Goal: Task Accomplishment & Management: Use online tool/utility

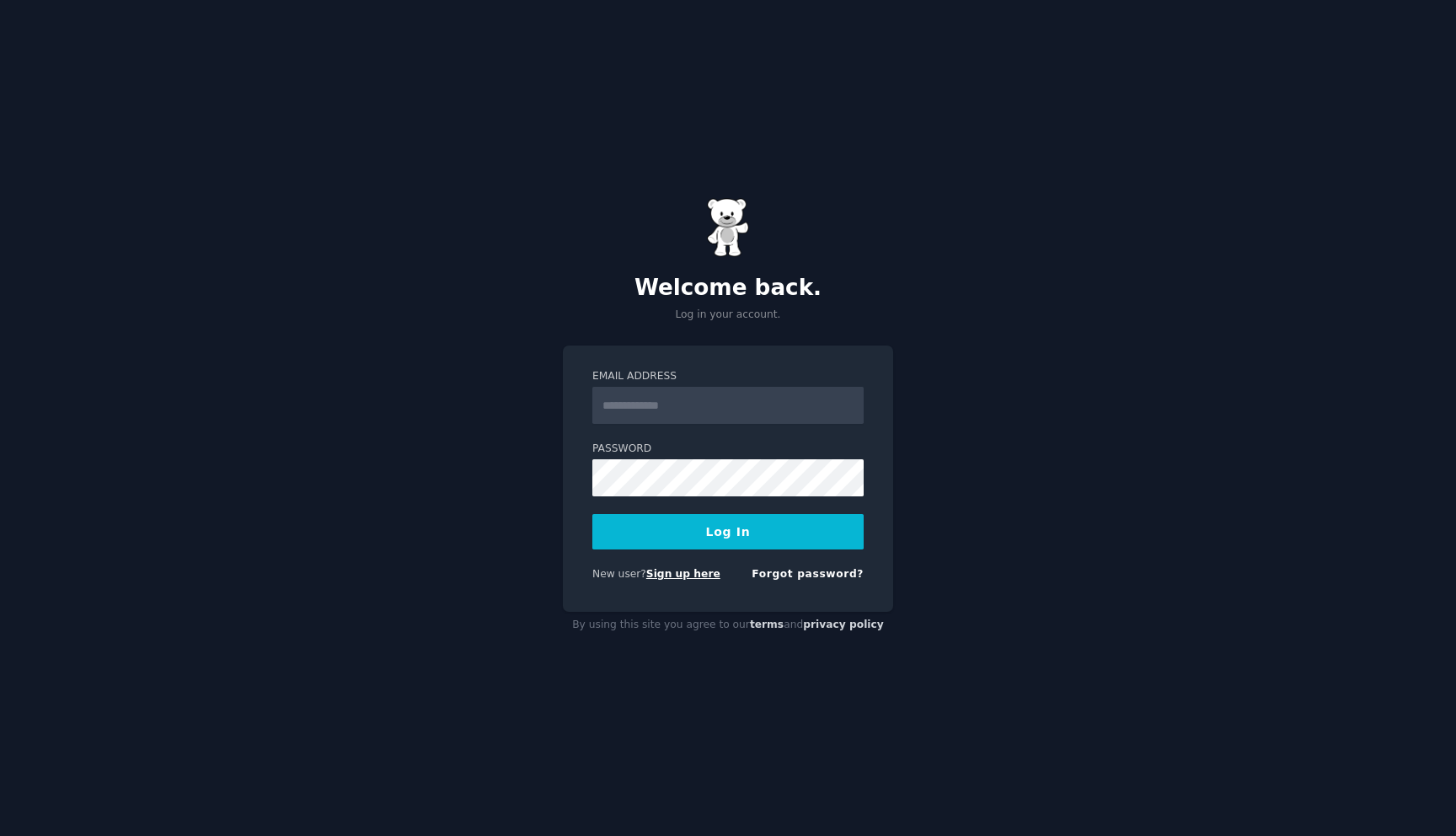
click at [691, 576] on link "Sign up here" at bounding box center [683, 574] width 74 height 12
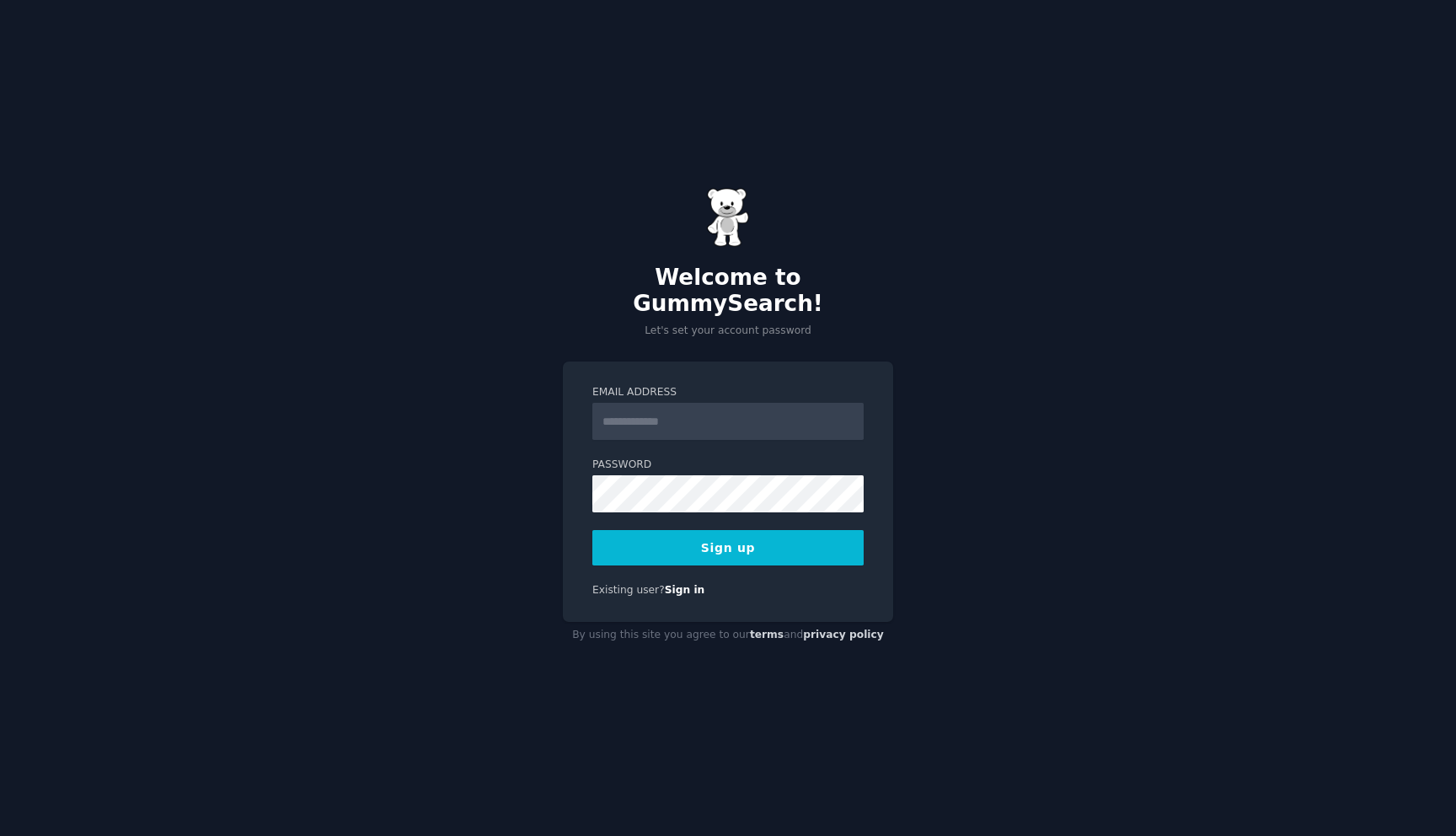
type input "**********"
click at [686, 537] on button "Sign up" at bounding box center [728, 548] width 271 height 35
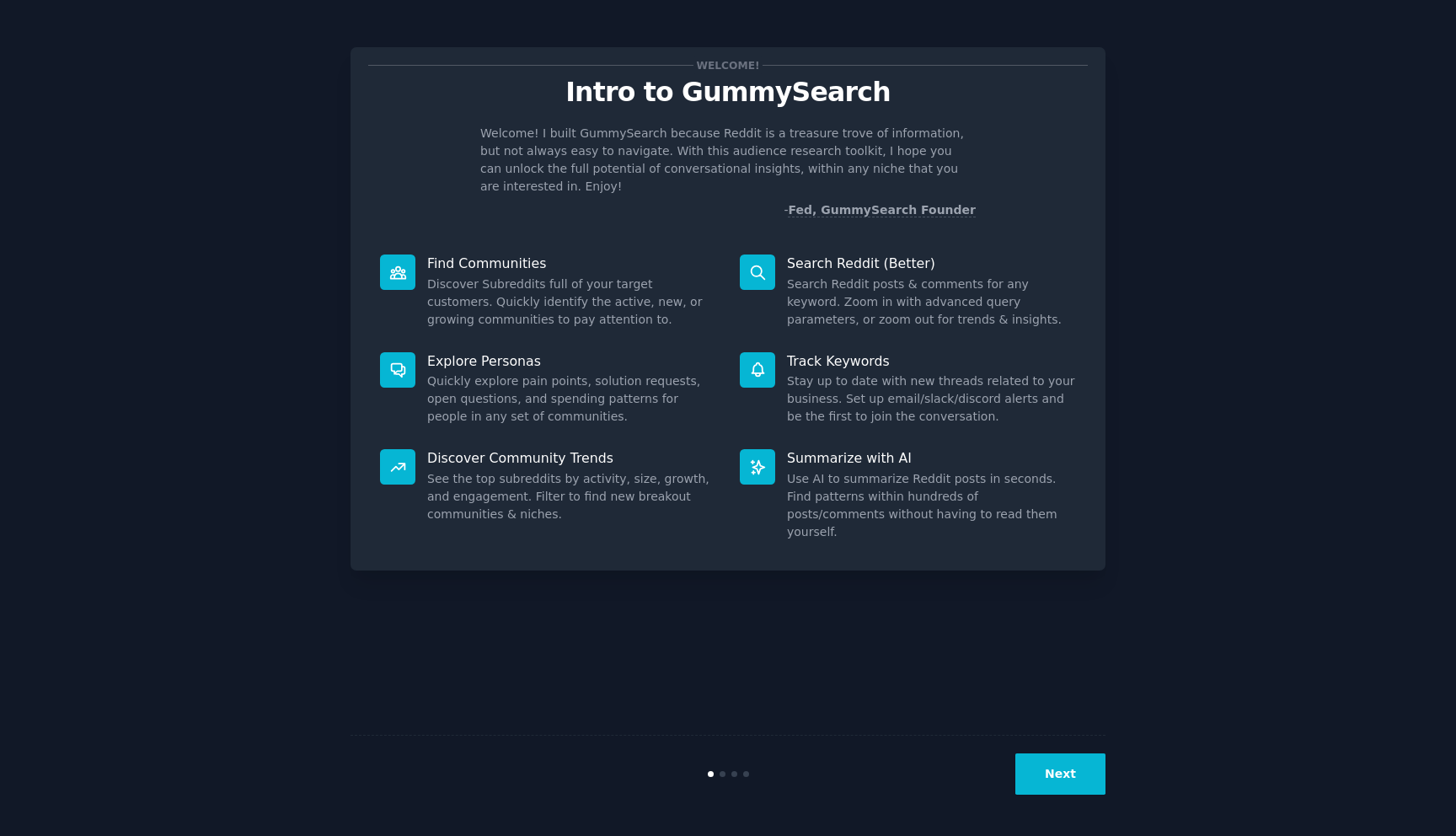
click at [681, 383] on dd "Quickly explore pain points, solution requests, open questions, and spending pa…" at bounding box center [571, 398] width 289 height 53
click at [1087, 766] on button "Next" at bounding box center [1060, 774] width 90 height 41
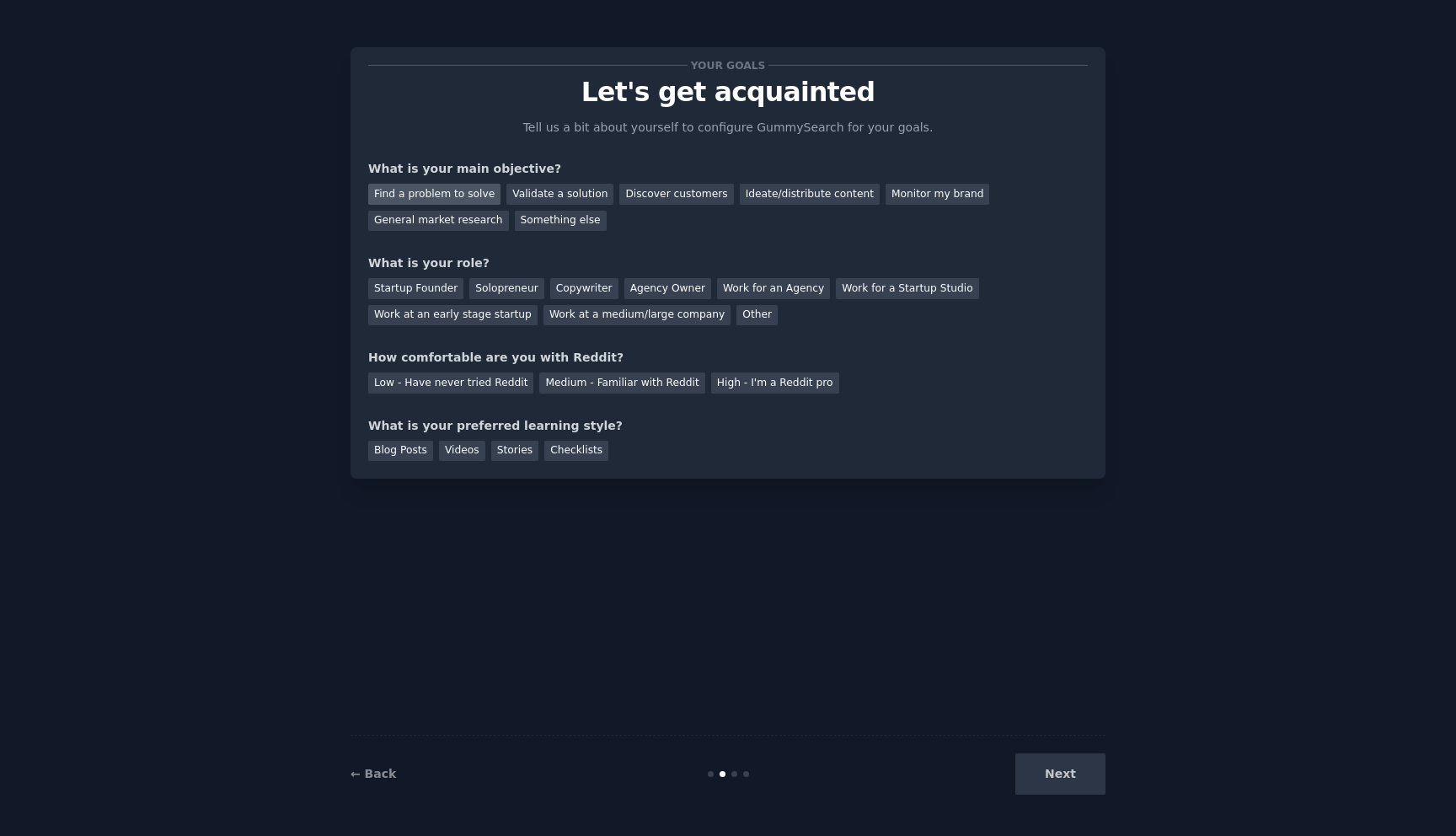
click at [464, 192] on div "Find a problem to solve" at bounding box center [434, 194] width 132 height 21
drag, startPoint x: 854, startPoint y: 201, endPoint x: 717, endPoint y: 202, distance: 137.0
click at [717, 202] on div "Find a problem to solve Validate a solution Discover customers Ideate/distribut…" at bounding box center [728, 204] width 720 height 53
drag, startPoint x: 851, startPoint y: 217, endPoint x: 748, endPoint y: 211, distance: 103.2
click at [738, 206] on div "Find a problem to solve Validate a solution Discover customers Ideate/distribut…" at bounding box center [728, 204] width 720 height 53
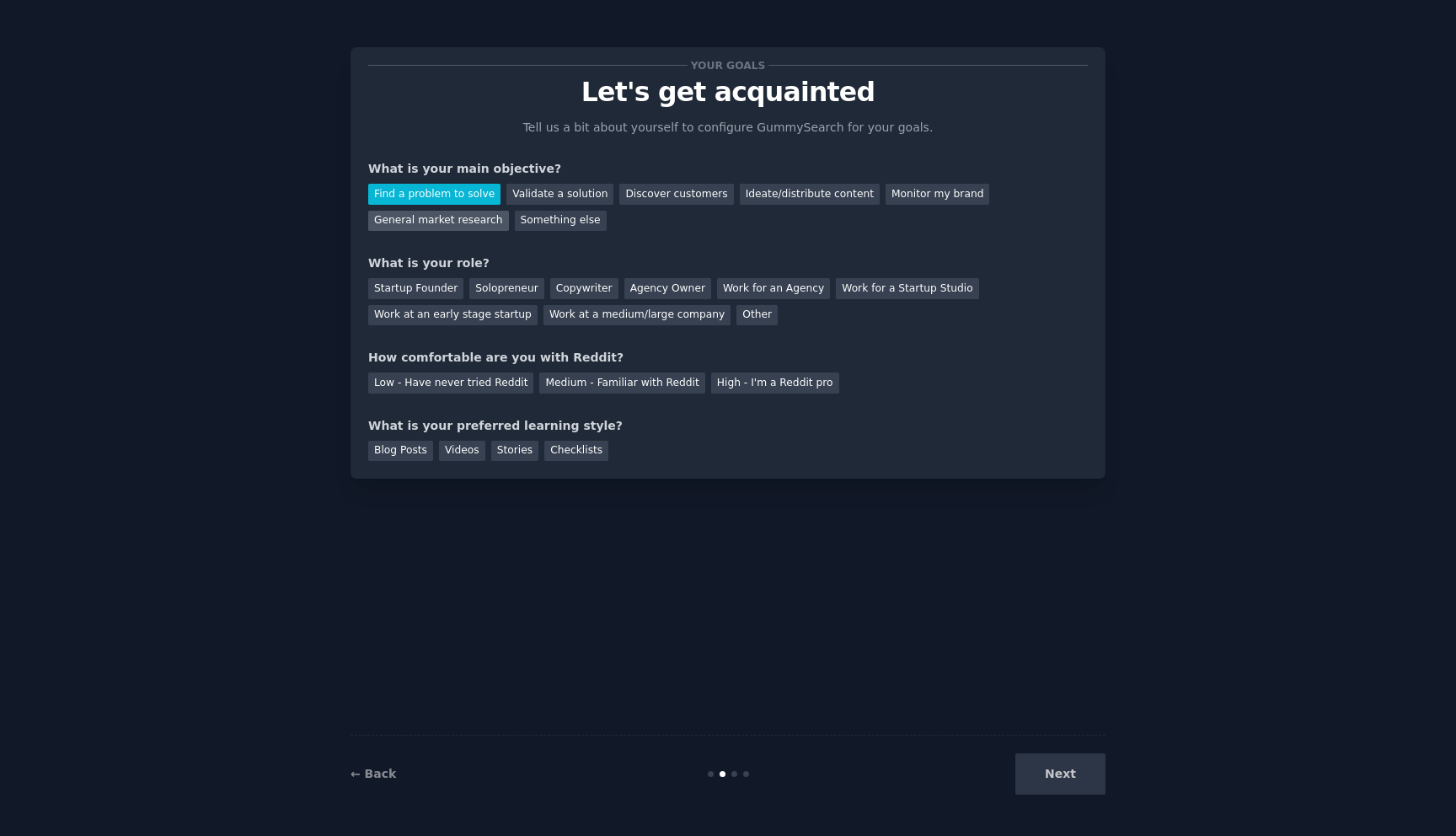
click at [444, 217] on div "General market research" at bounding box center [438, 221] width 140 height 21
click at [465, 321] on div "Work at an early stage startup" at bounding box center [453, 315] width 169 height 21
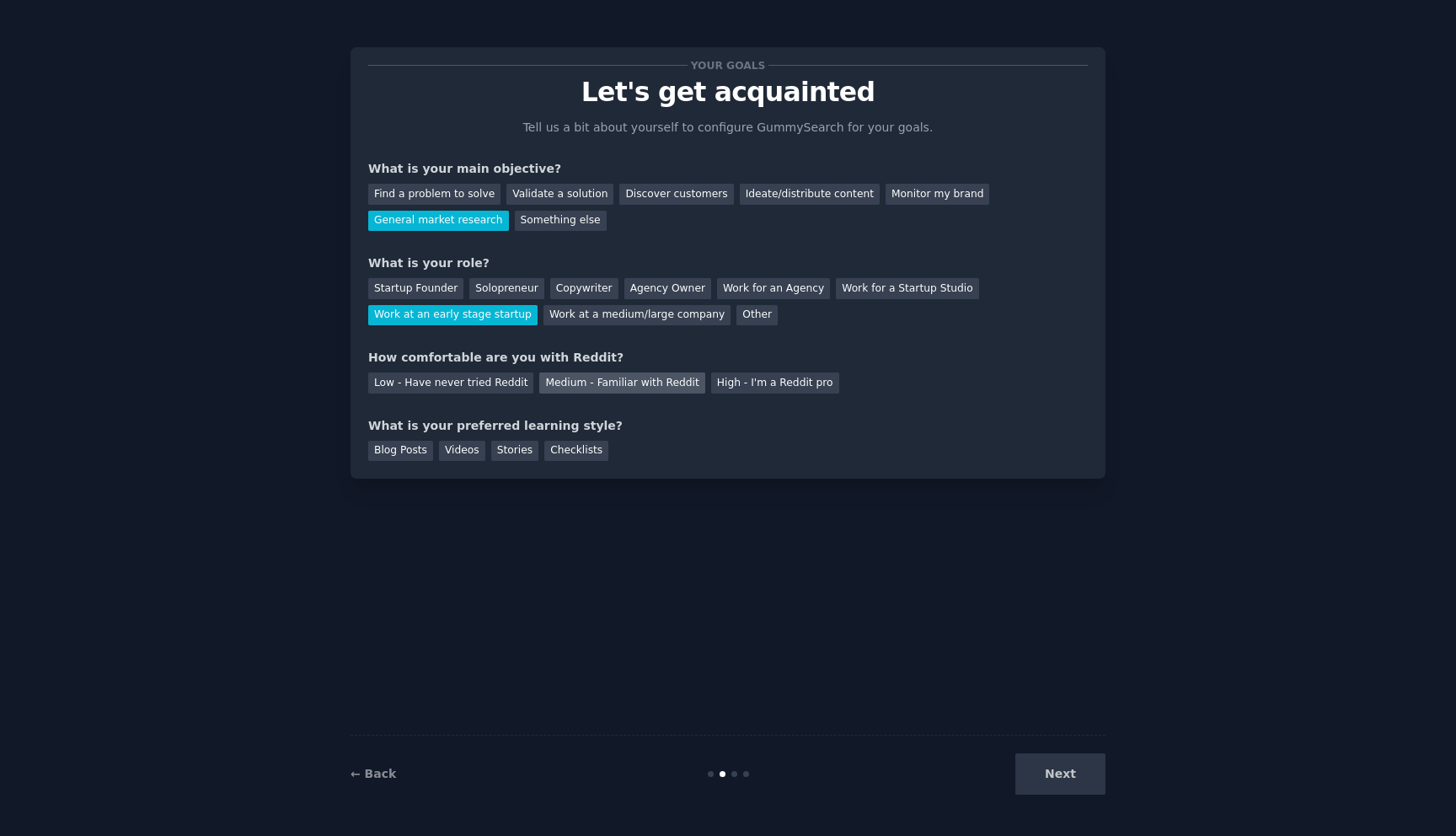
click at [578, 379] on div "Medium - Familiar with Reddit" at bounding box center [622, 382] width 165 height 21
click at [417, 465] on div "Your goals Let's get acquainted Tell us a bit about yourself to configure Gummy…" at bounding box center [728, 263] width 755 height 431
click at [421, 460] on div "Your goals Let's get acquainted Tell us a bit about yourself to configure Gummy…" at bounding box center [728, 263] width 755 height 431
click at [404, 446] on div "Blog Posts" at bounding box center [401, 451] width 65 height 21
click at [1052, 766] on button "Next" at bounding box center [1060, 774] width 90 height 41
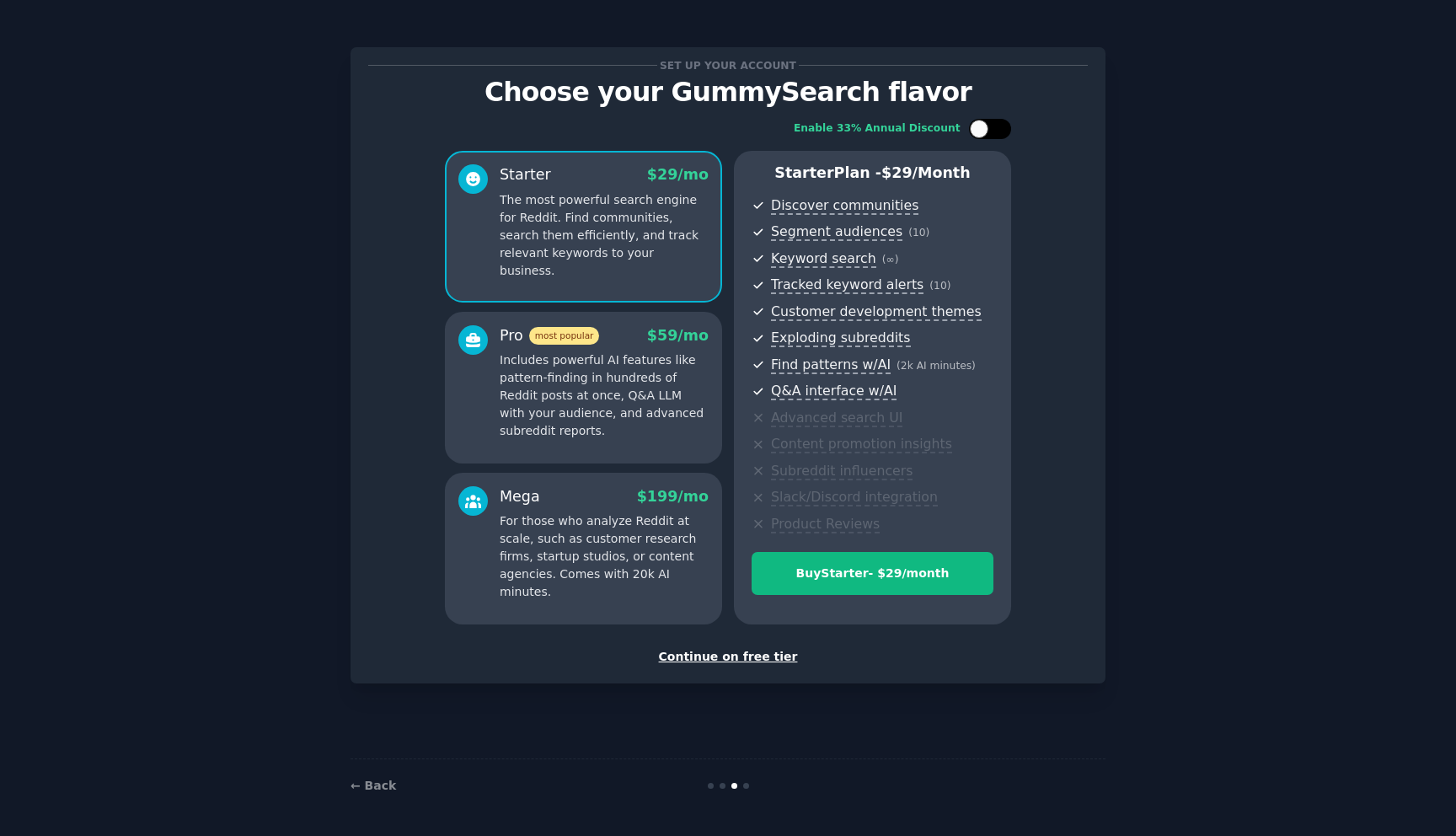
click at [982, 130] on div at bounding box center [979, 129] width 19 height 19
checkbox input "true"
click at [768, 655] on div "Continue on free tier" at bounding box center [728, 657] width 720 height 18
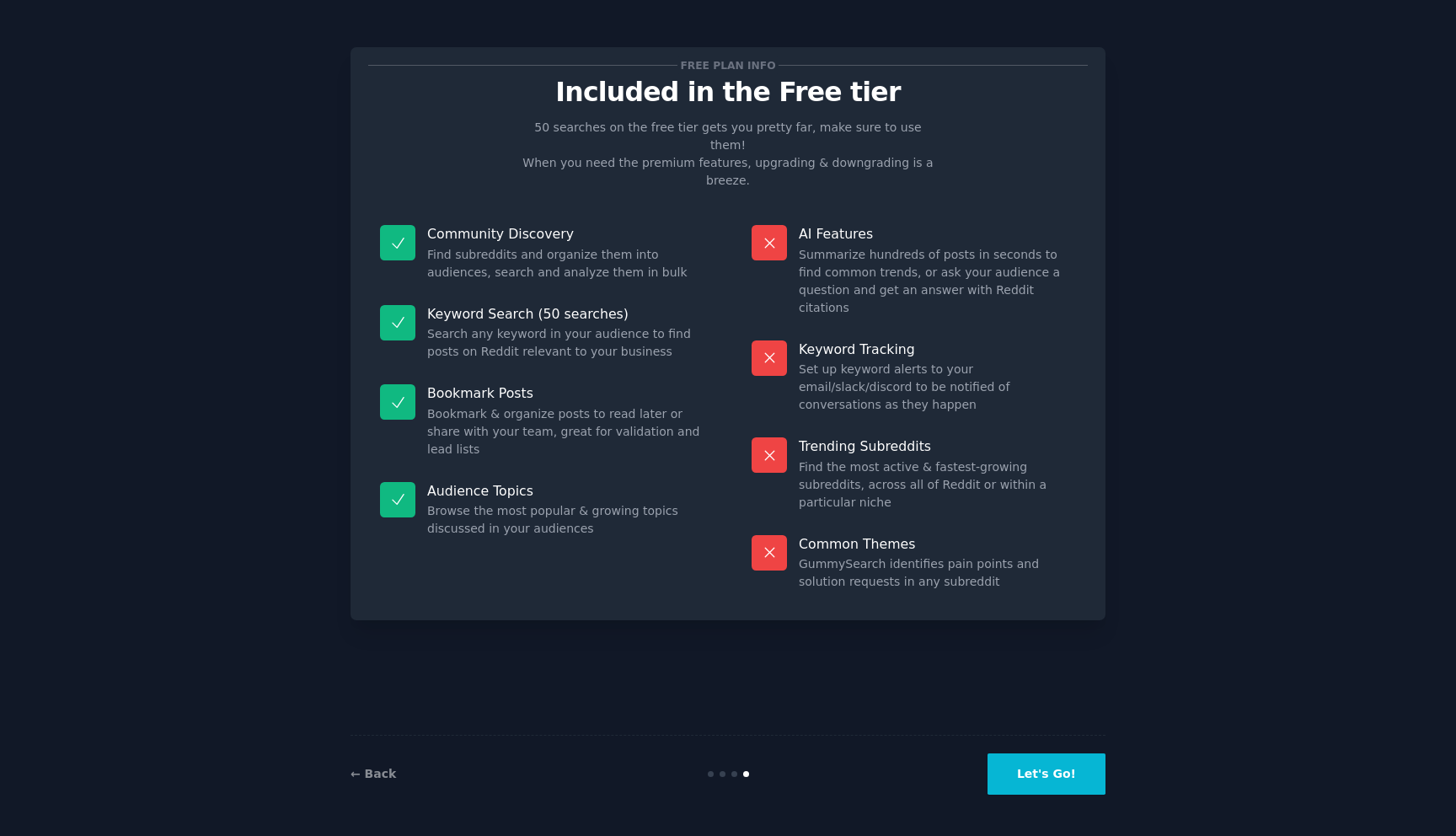
click at [1026, 772] on button "Let's Go!" at bounding box center [1046, 774] width 118 height 41
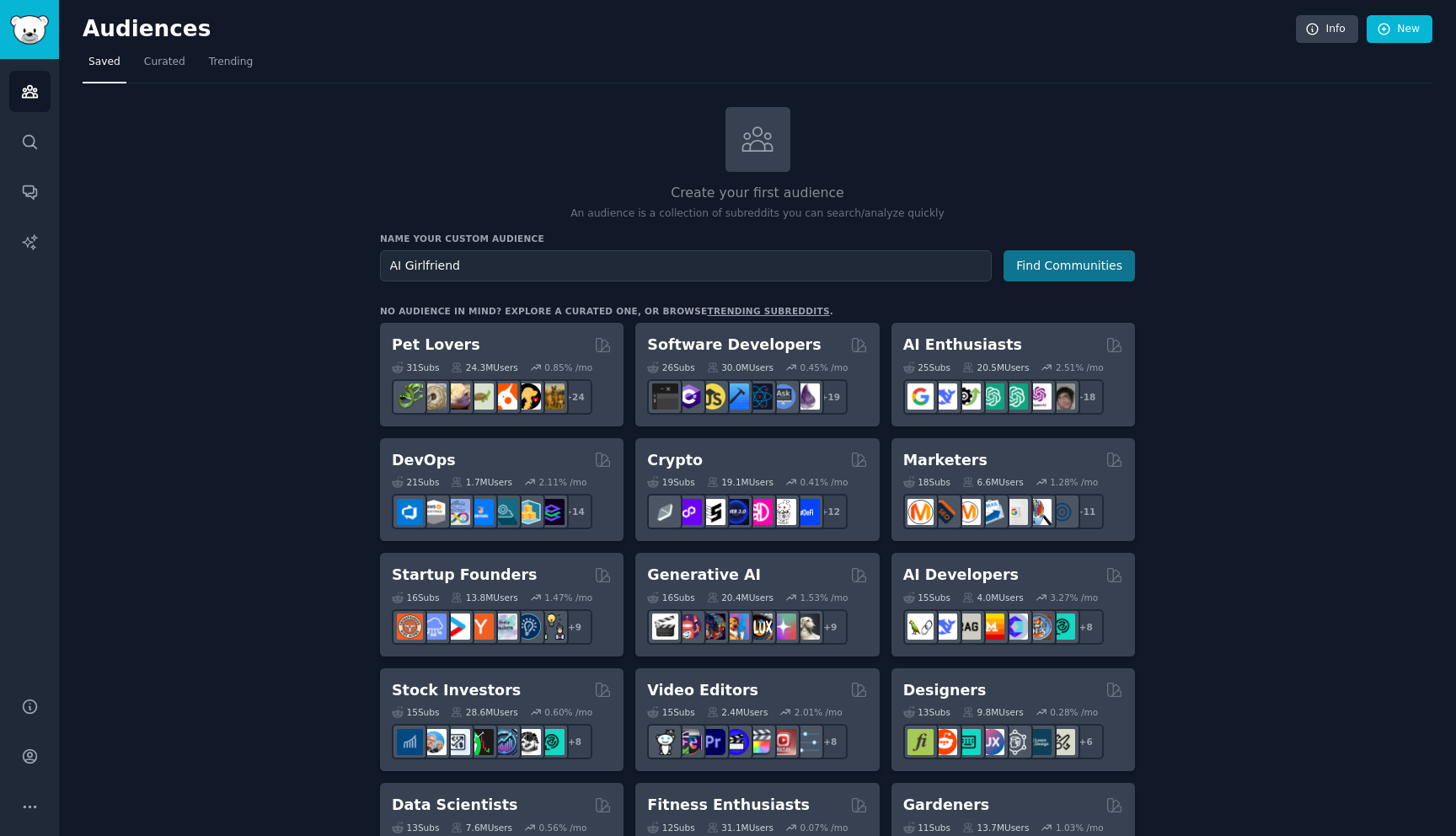
type input "AI Girlfriend"
click at [1049, 269] on button "Find Communities" at bounding box center [1068, 266] width 131 height 32
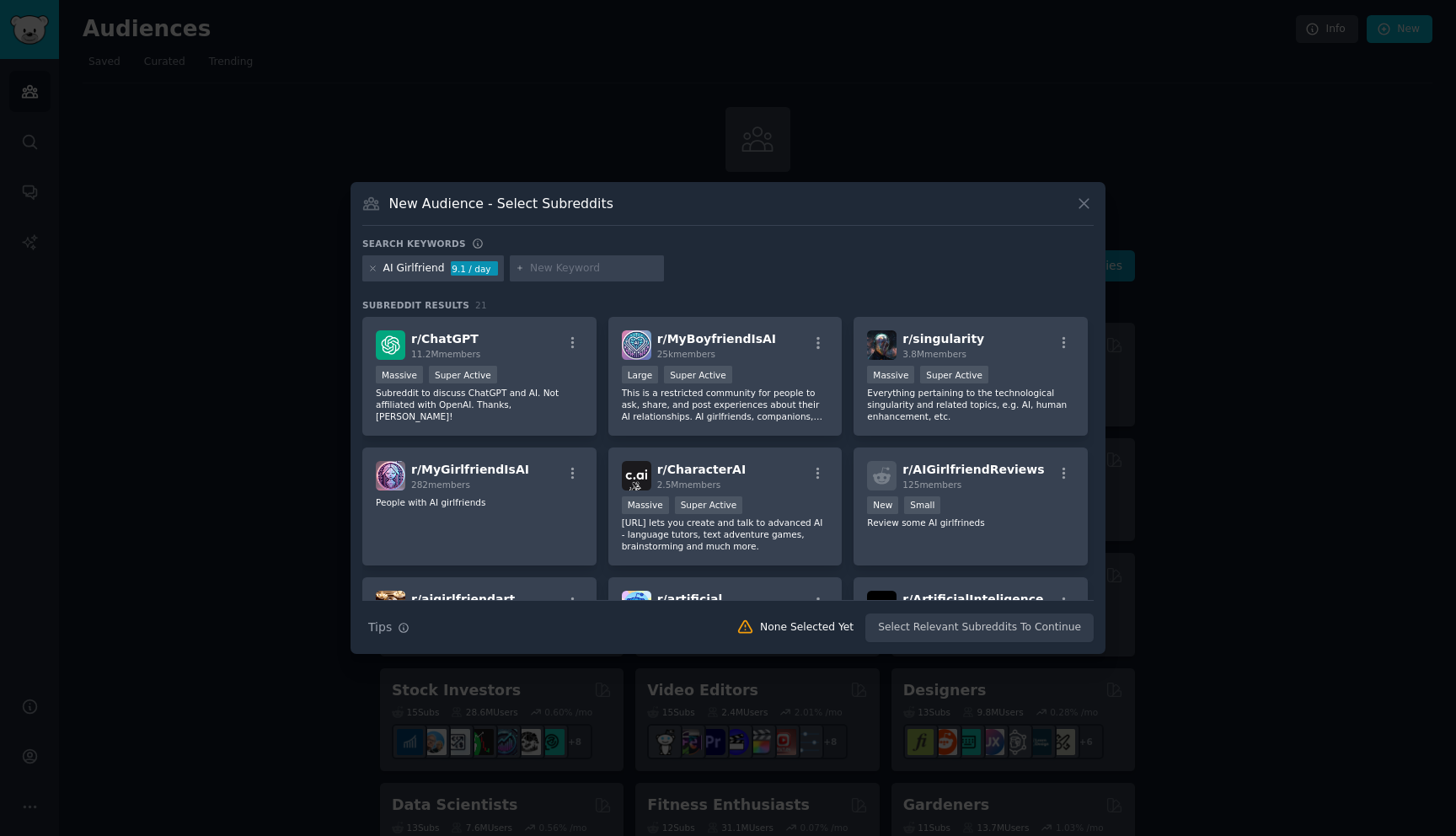
click at [990, 630] on div "Search Tips Tips None Selected Yet Select Relevant Subreddits To Continue" at bounding box center [728, 620] width 731 height 42
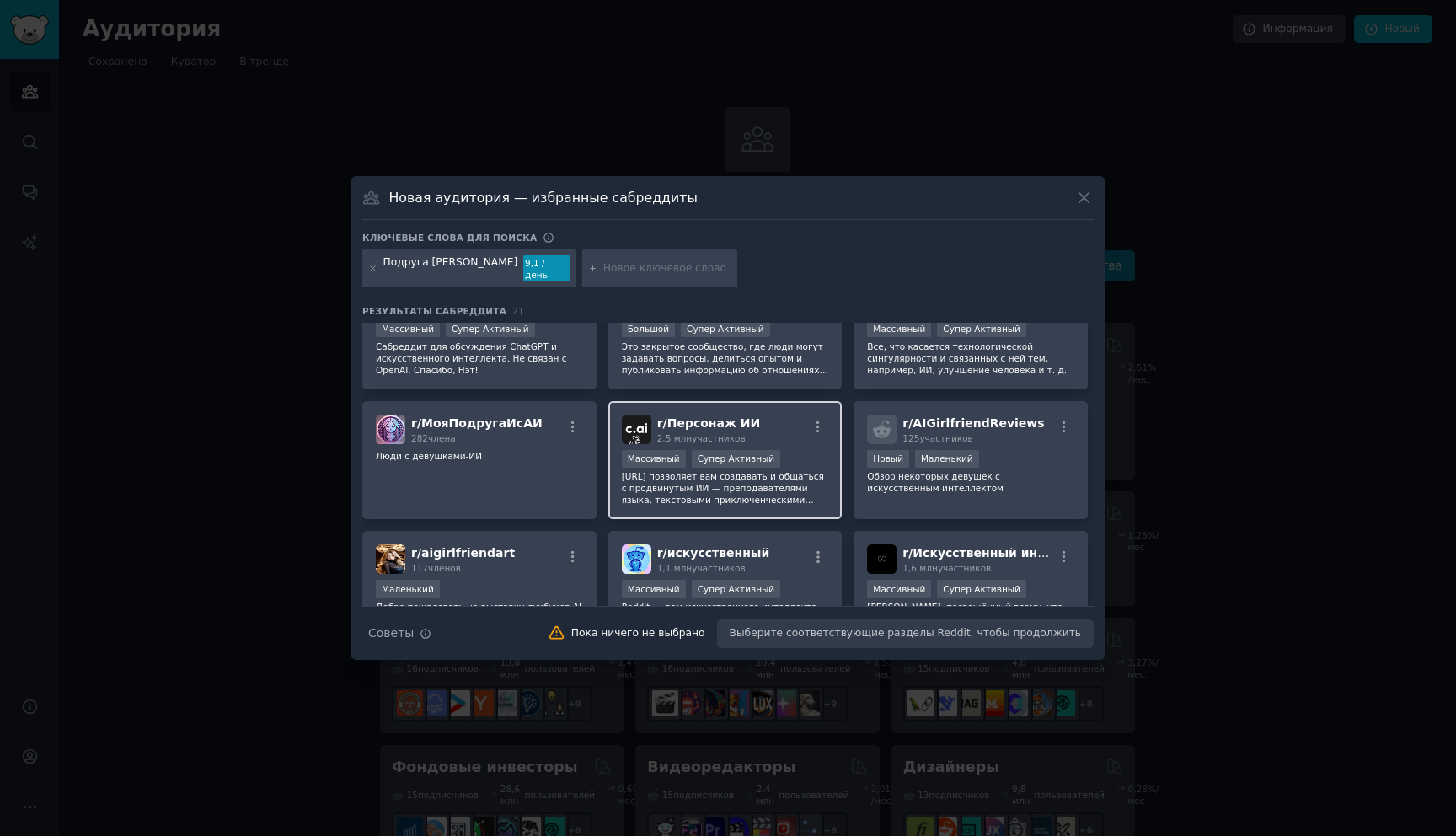
scroll to position [60, 0]
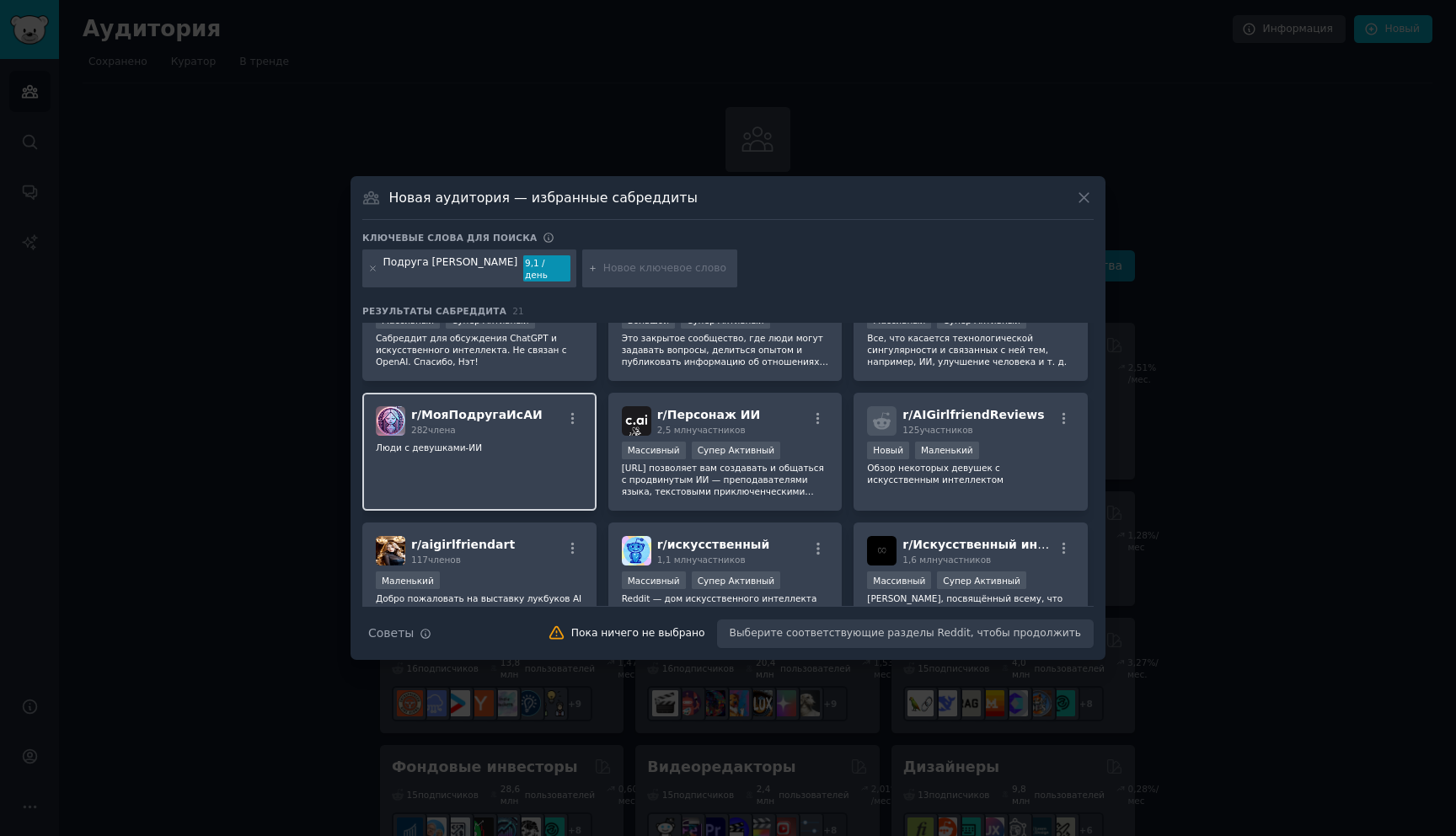
click at [572, 471] on div "r/ МояПодругаИсАИ 282 члена Люди с девушками-ИИ" at bounding box center [480, 452] width 234 height 119
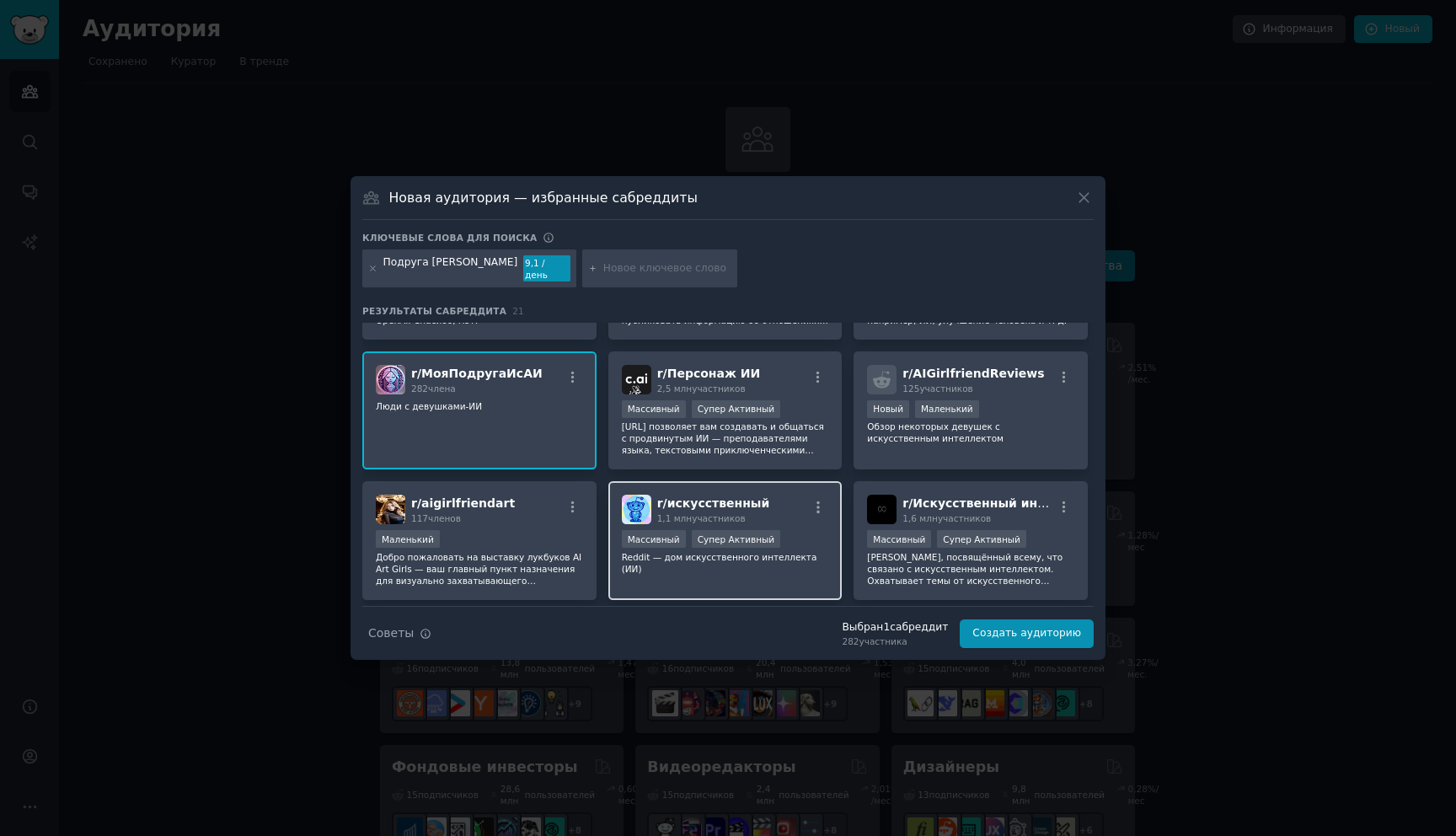
scroll to position [103, 0]
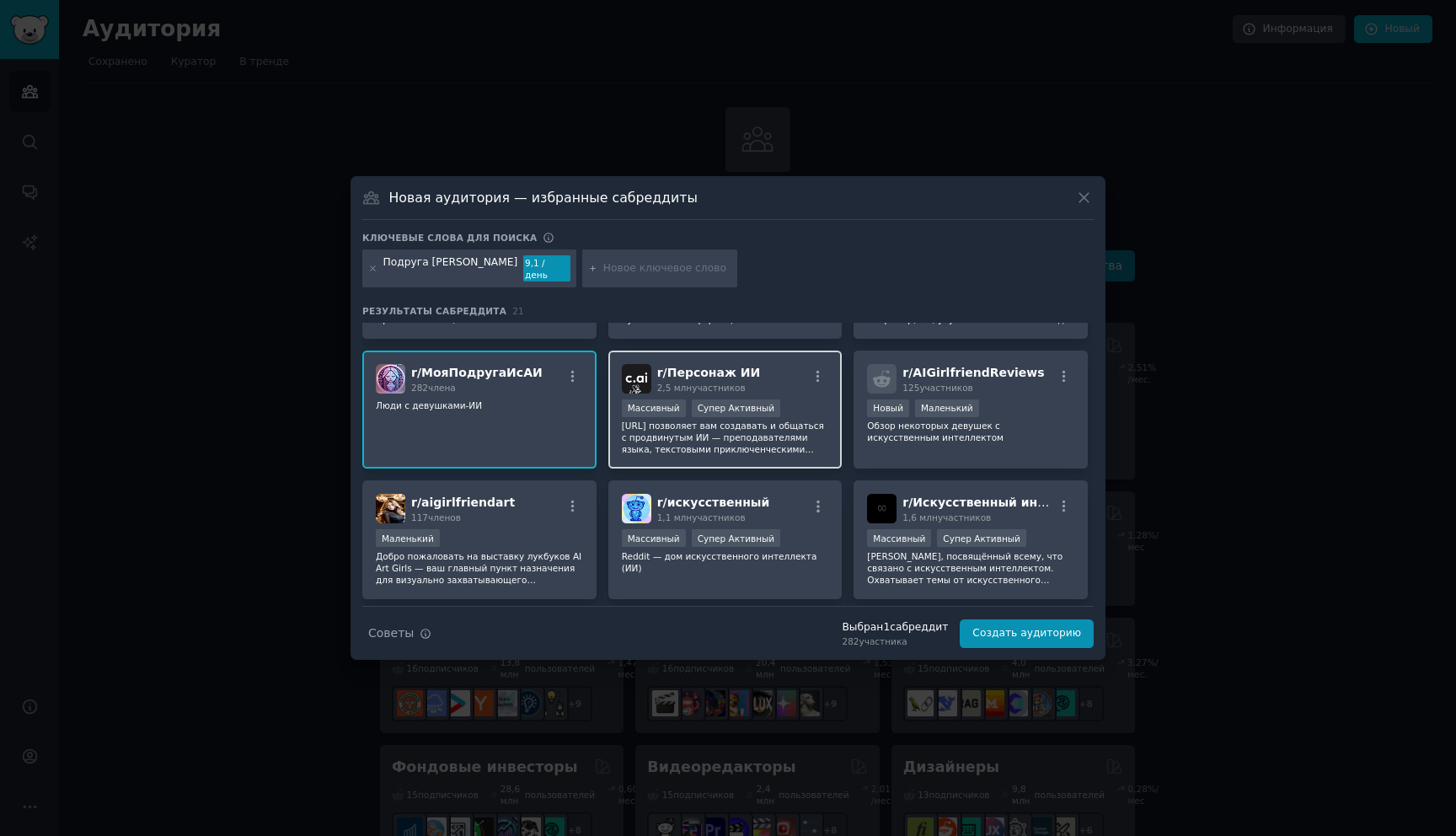
click at [816, 458] on div "r/ Персонаж ИИ 2,5 млн участников 1 000 000+ участников Массивный Супер Активны…" at bounding box center [725, 410] width 234 height 119
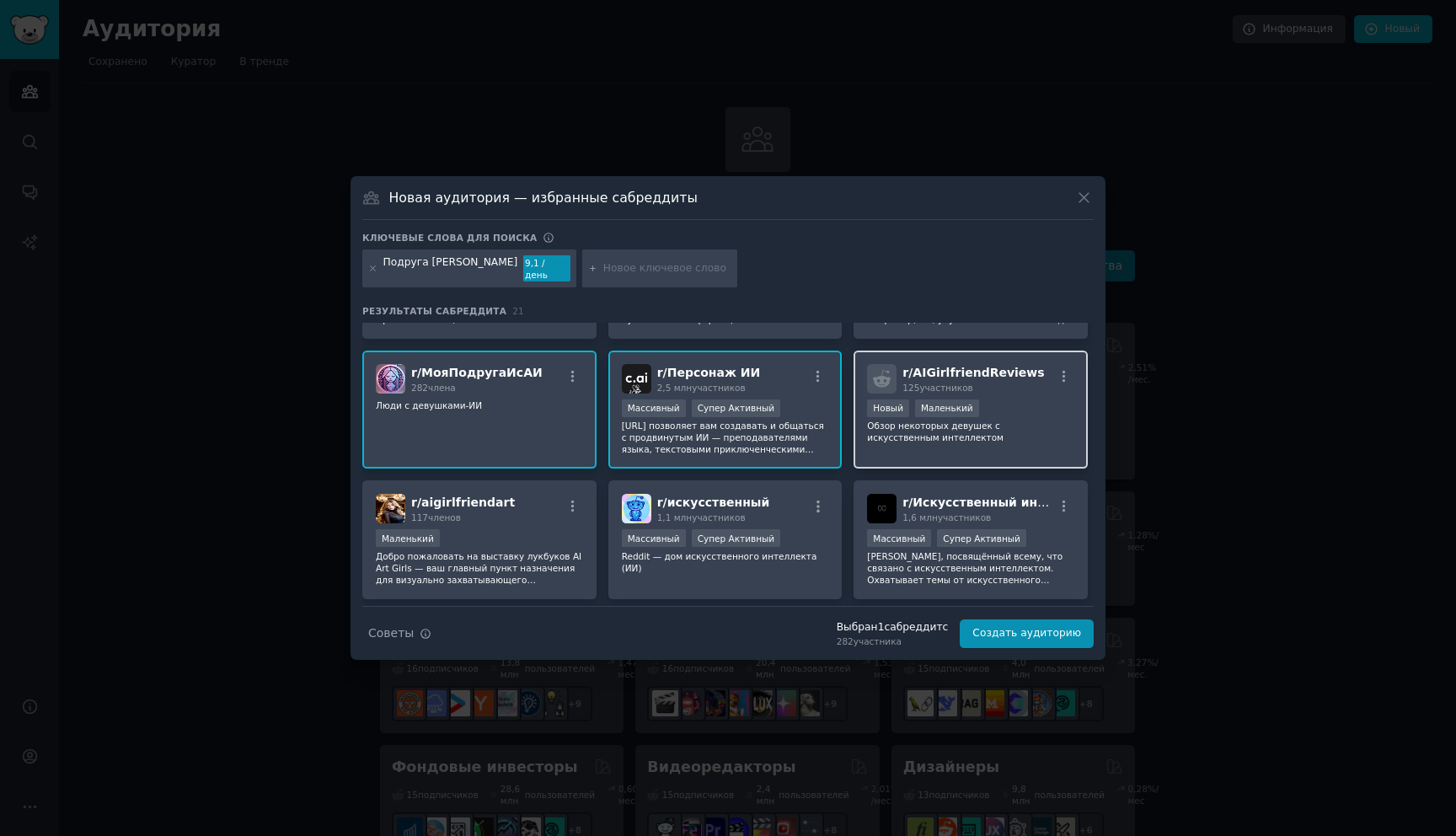
click at [992, 448] on div "r/ AIGirlfriendReviews 125 участников Новый Маленький Обзор некоторых девушек с…" at bounding box center [971, 410] width 234 height 119
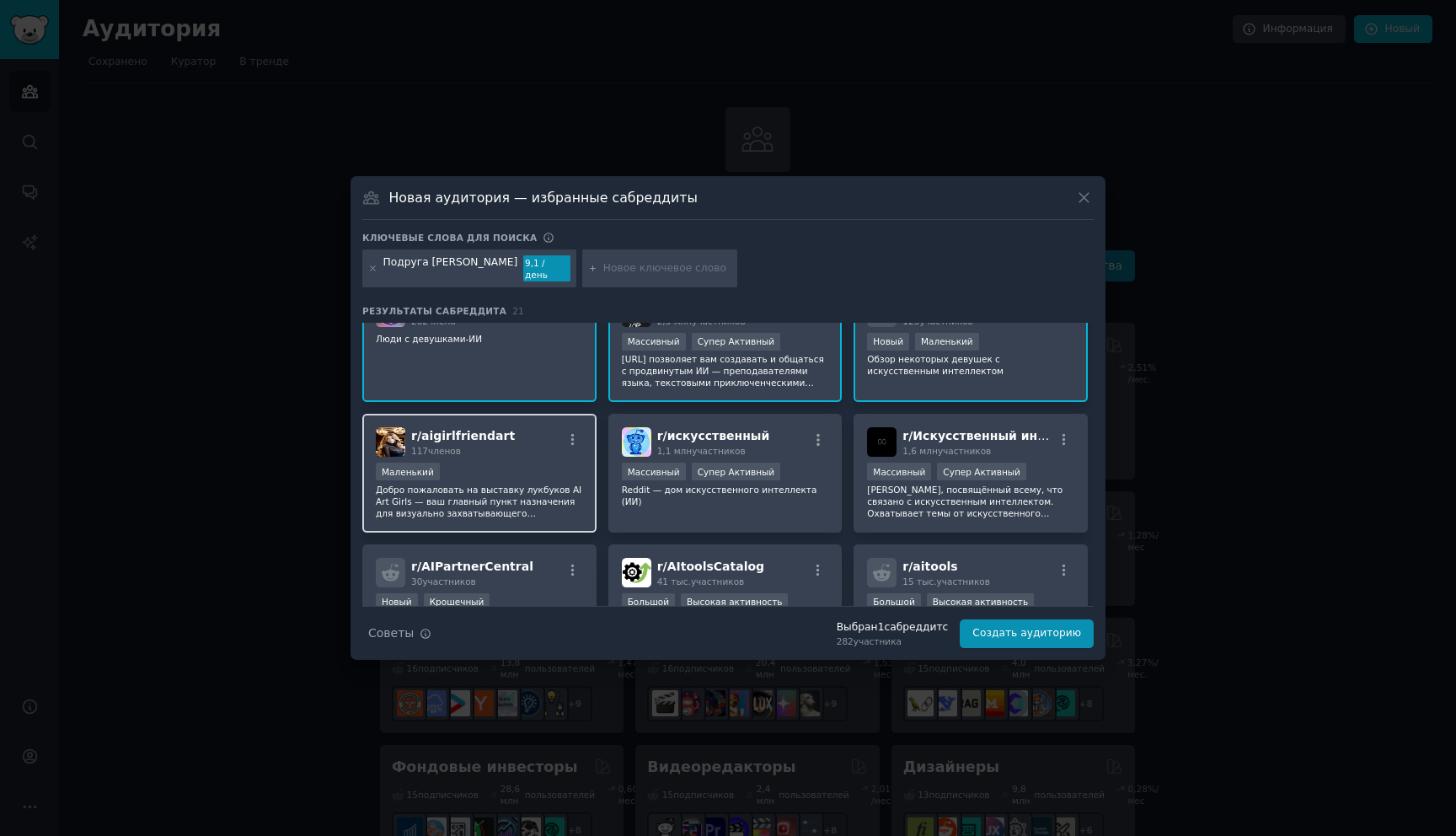
scroll to position [172, 0]
click at [569, 514] on div "r/ aigirlfriendart 117 членов Маленький Добро пожаловать на выставку лукбуков A…" at bounding box center [480, 471] width 234 height 119
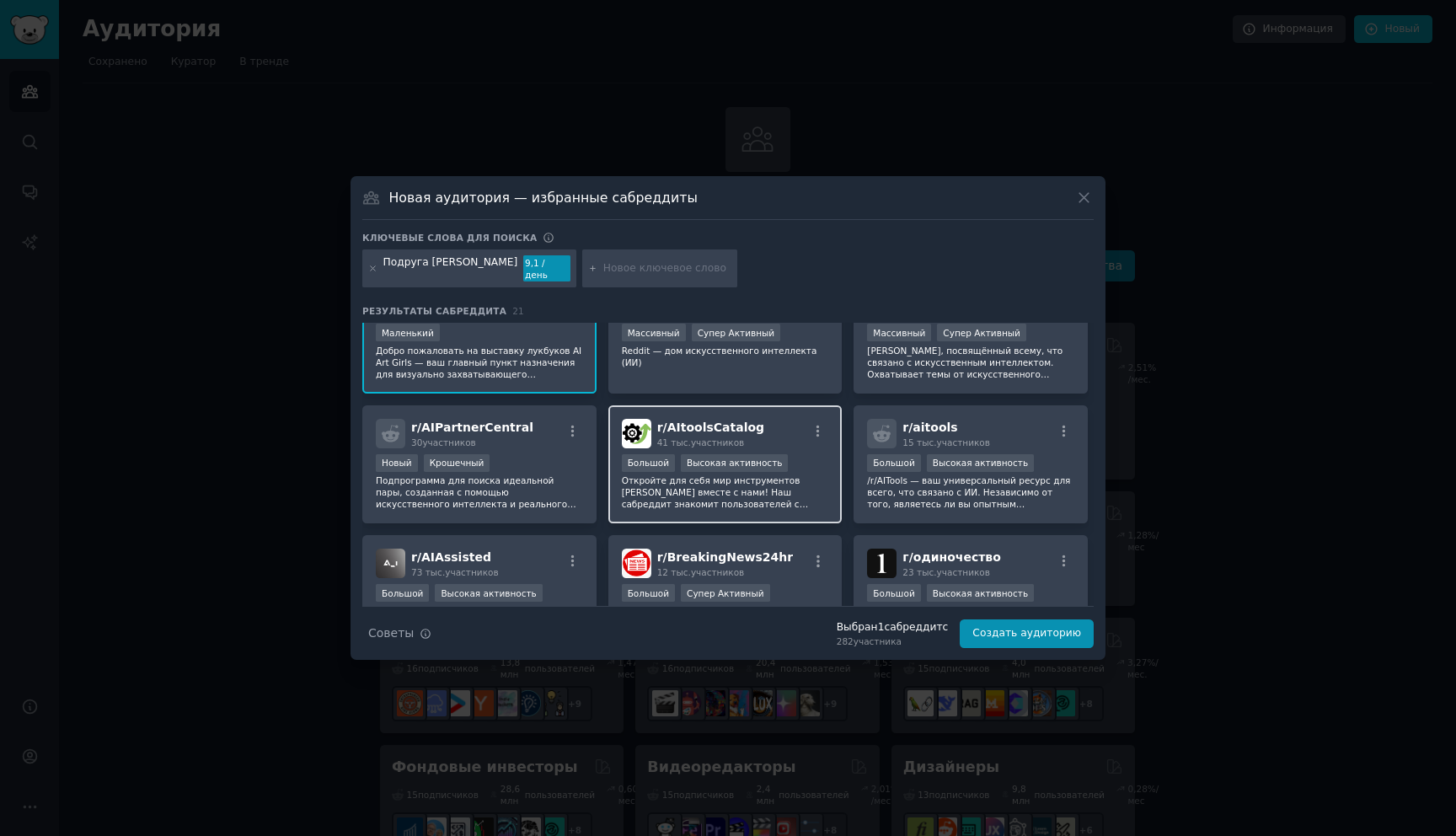
scroll to position [317, 0]
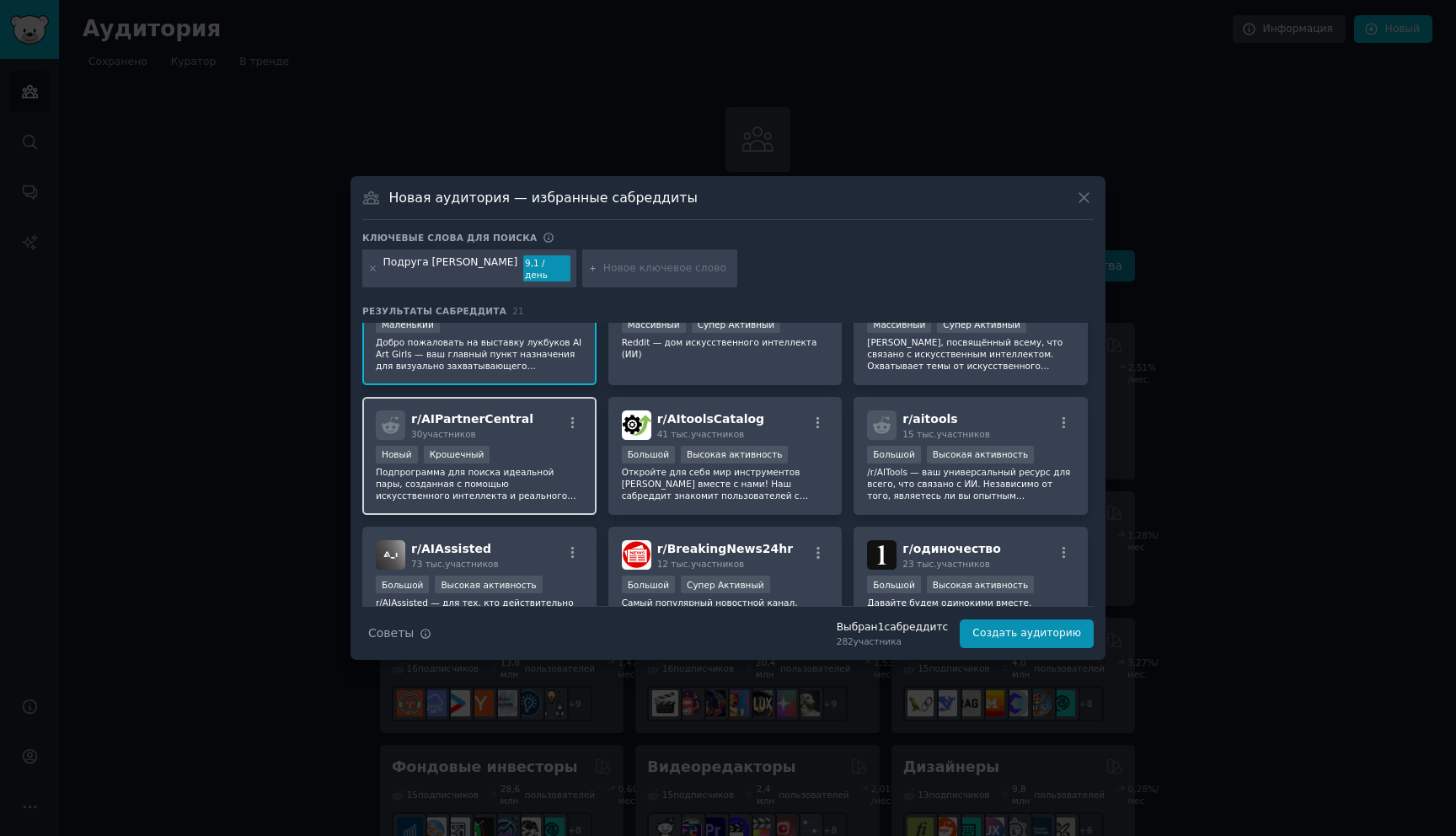
click at [551, 498] on div "r/ AIPartnerCentral 30 участников Новый Крошечный Подпрограмма для поиска идеал…" at bounding box center [480, 457] width 234 height 119
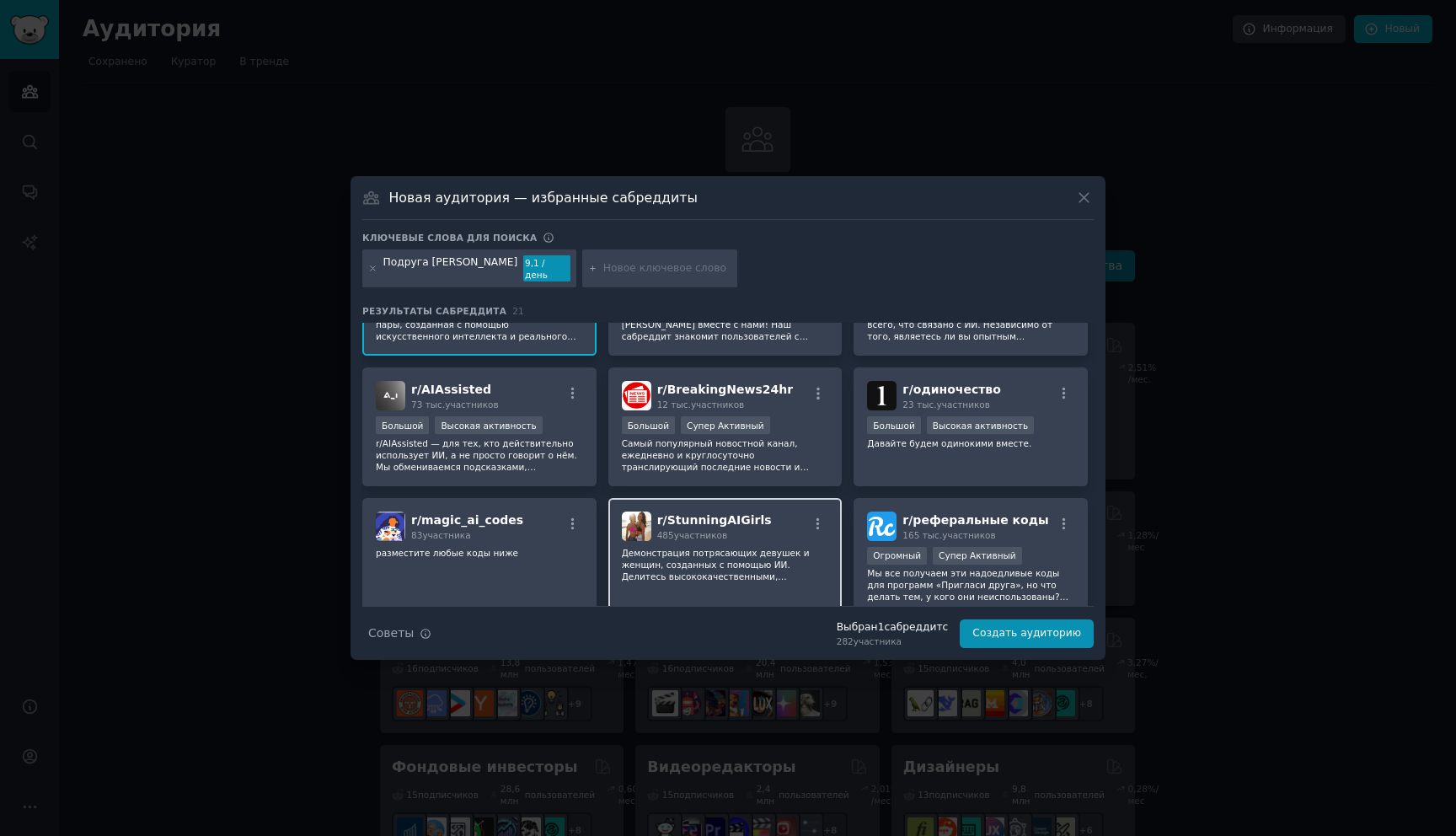
scroll to position [480, 0]
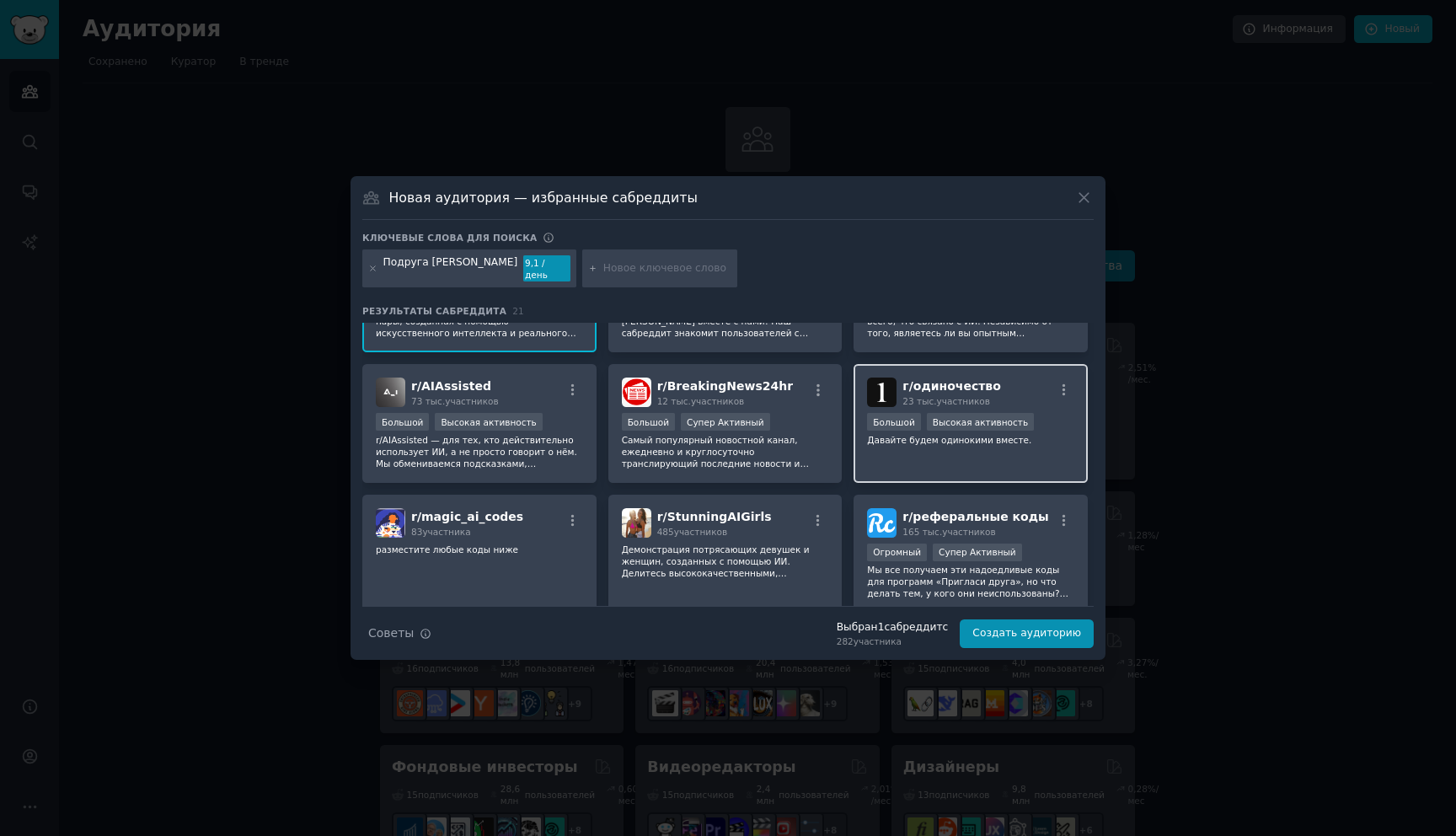
click at [949, 457] on div "г/ одиночество 23 тыс. участников 10 000 - 100 000 участников Большой Высокая а…" at bounding box center [971, 423] width 234 height 119
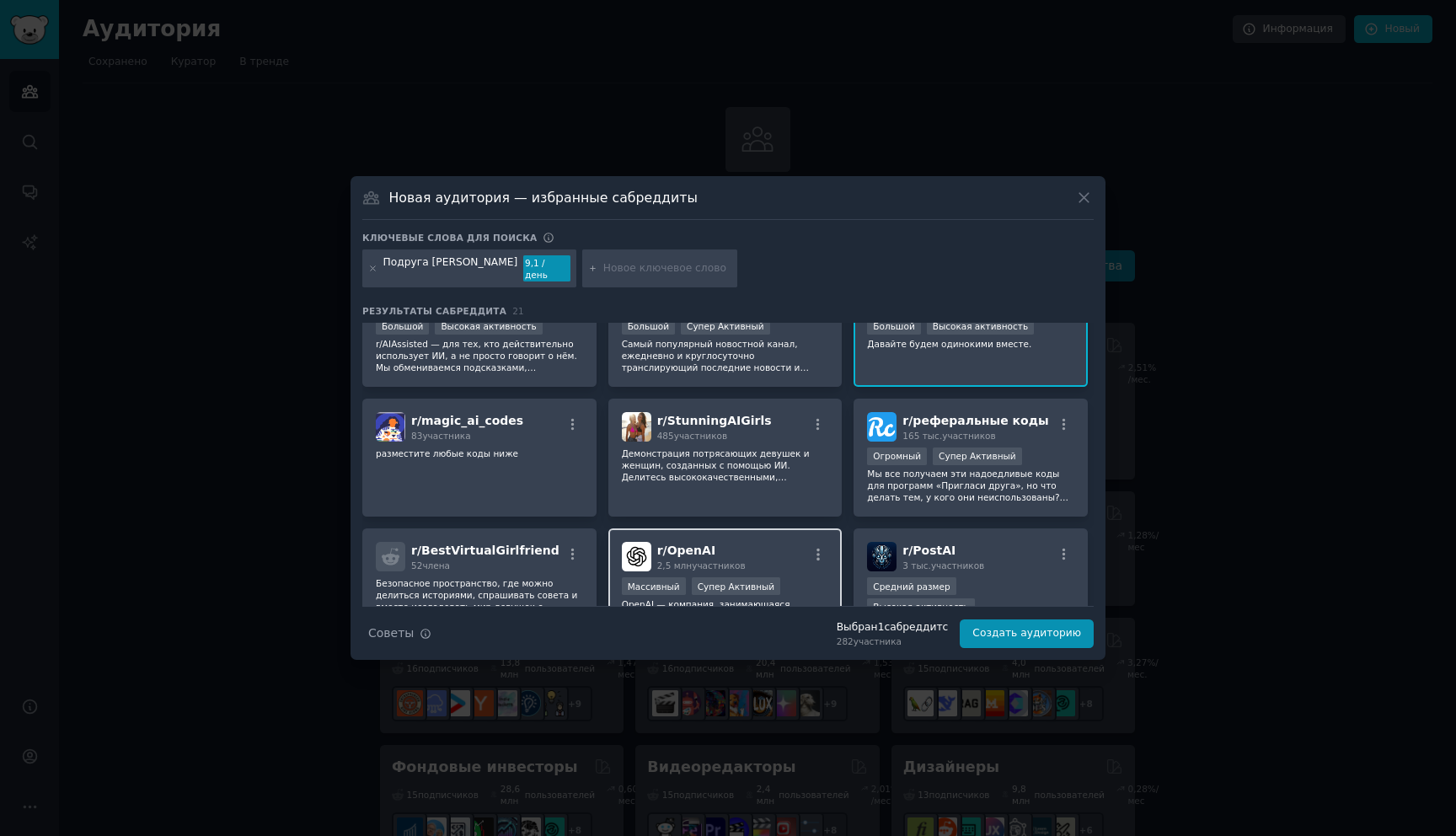
scroll to position [583, 0]
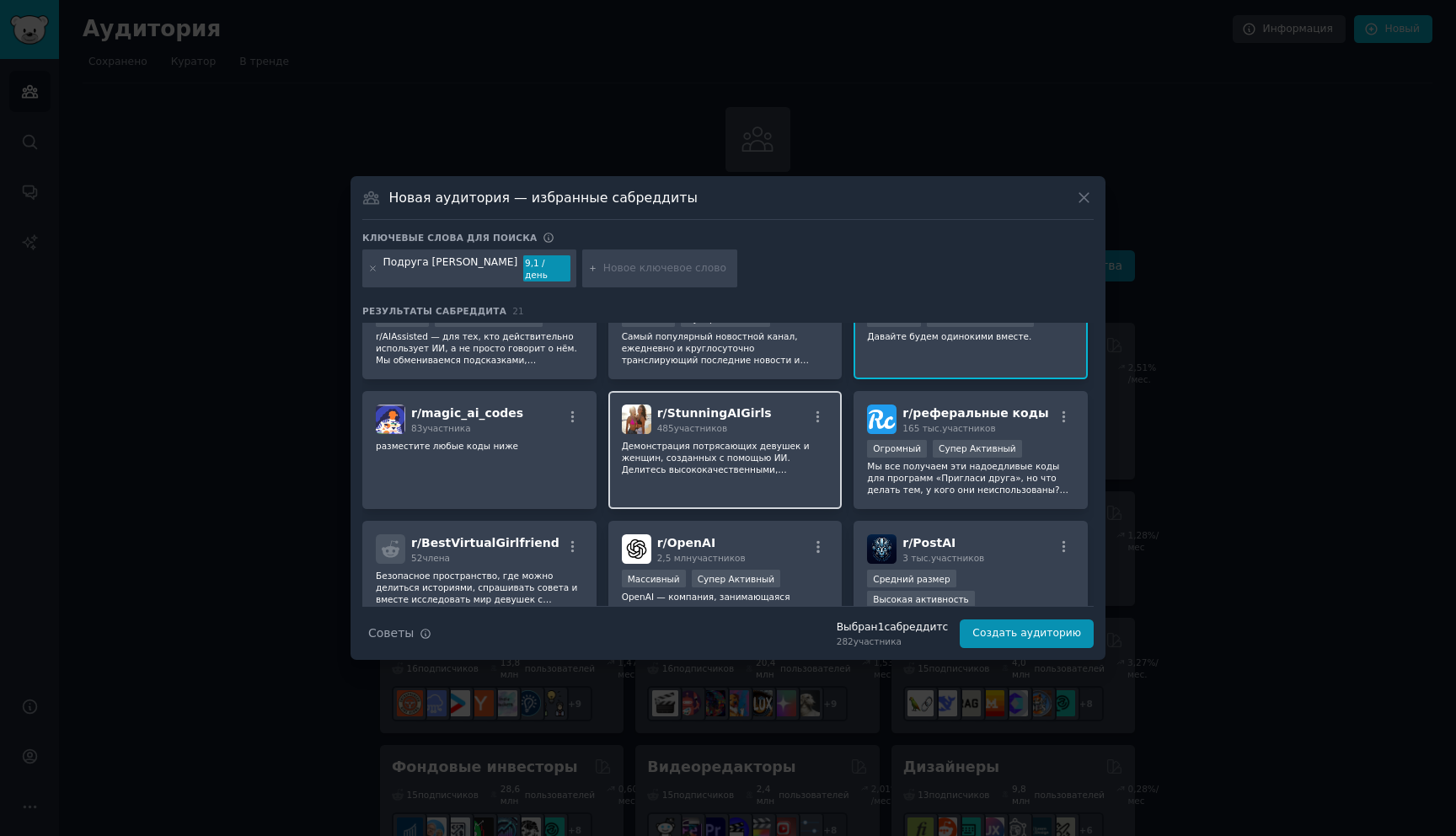
click at [732, 496] on div "r/ StunningAIGirls 485 участников Демонстрация потрясающих девушек и женщин, со…" at bounding box center [725, 450] width 234 height 119
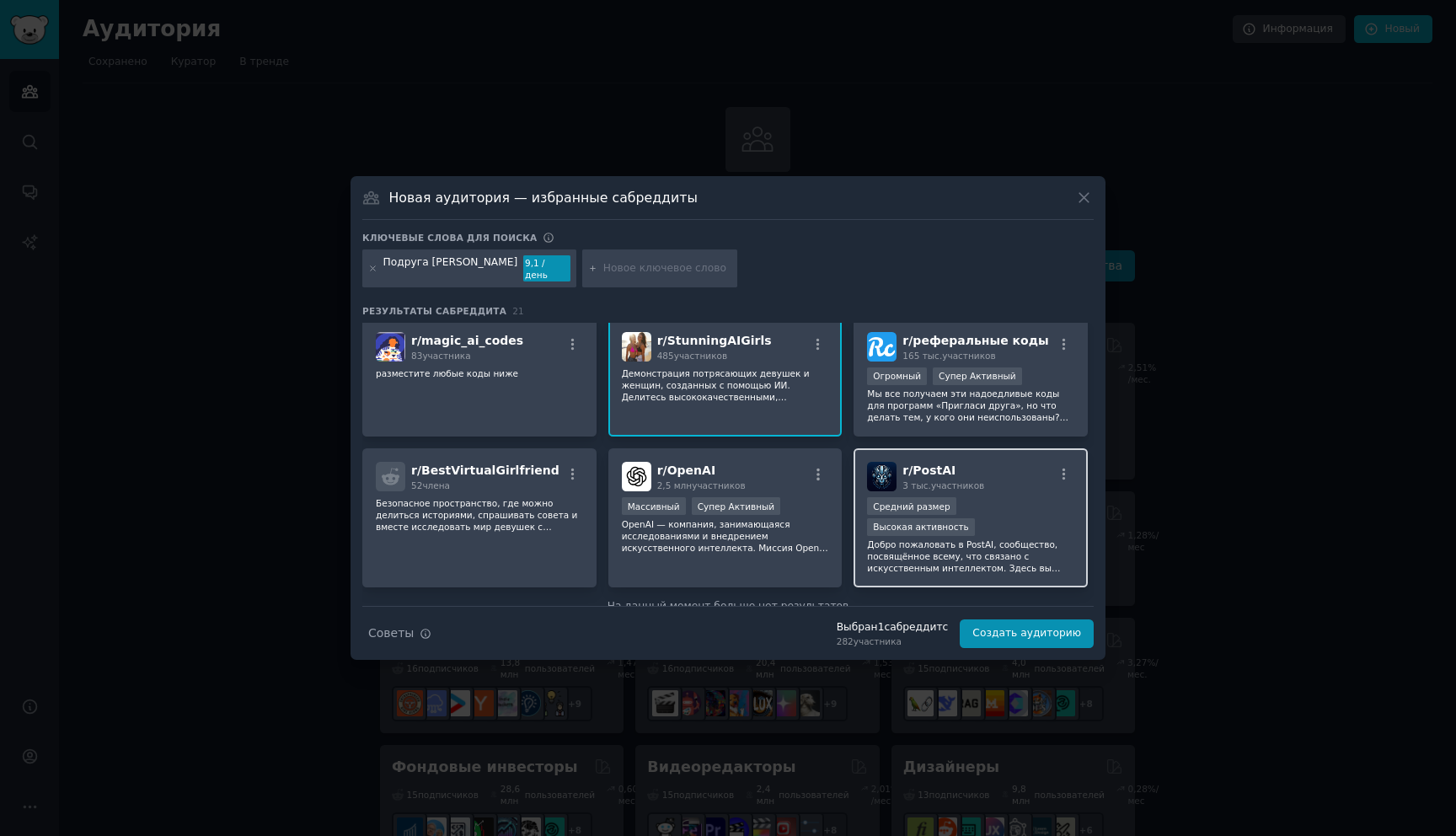
scroll to position [675, 0]
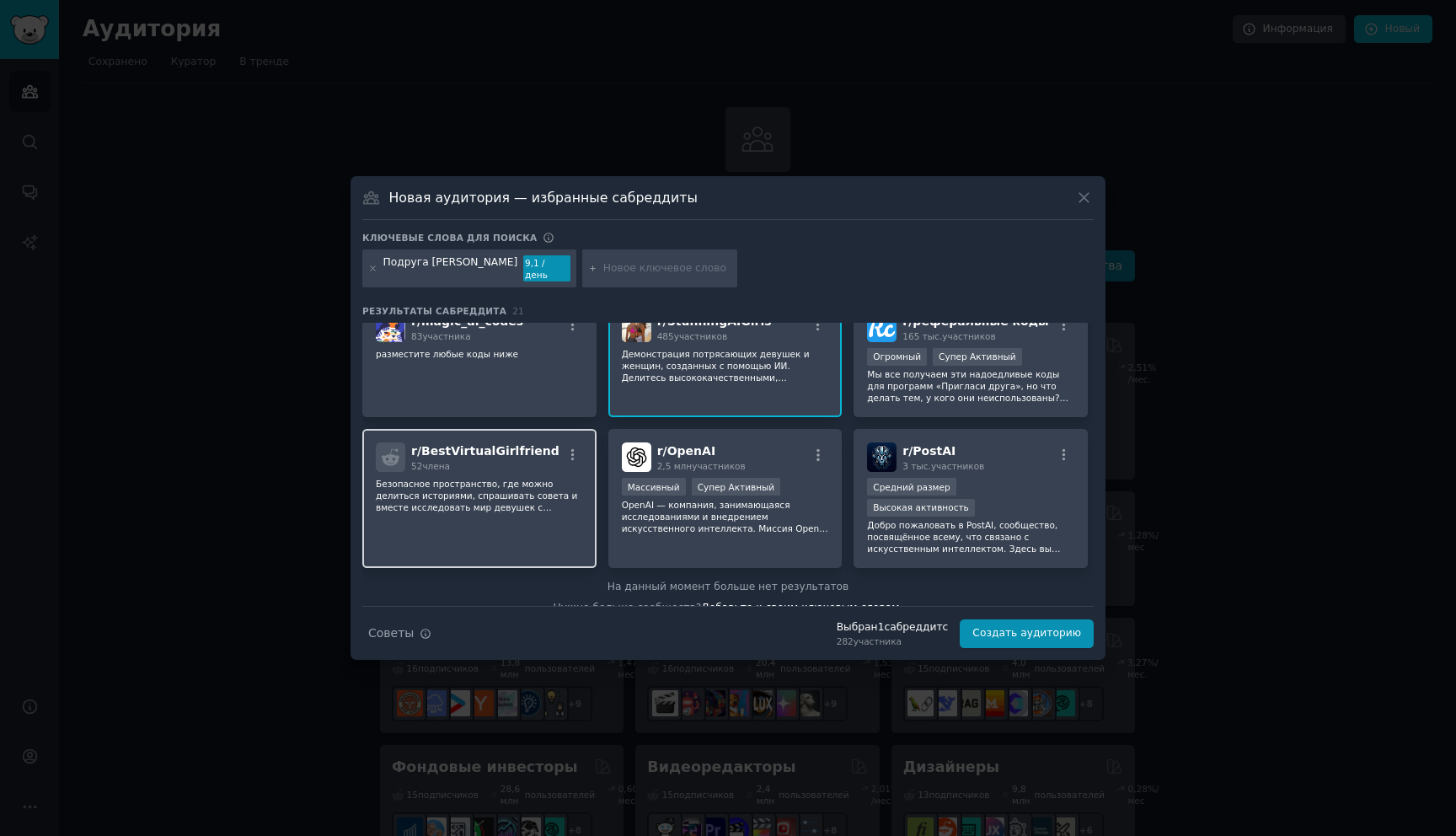
click at [524, 524] on div "r/ BestVirtualGirlfriend 52 члена Безопасное пространство, где можно делиться и…" at bounding box center [480, 498] width 234 height 139
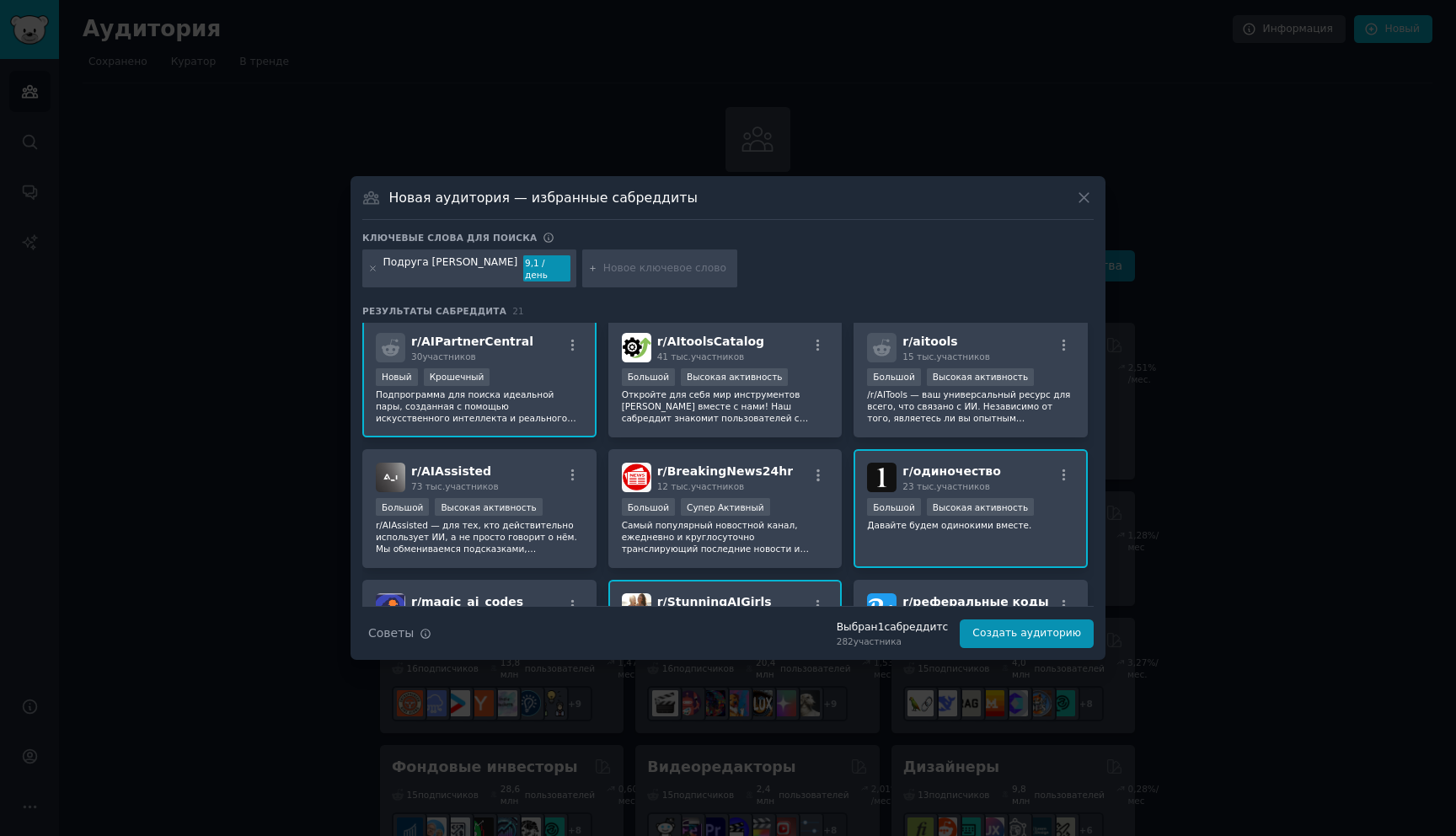
scroll to position [393, 0]
click at [521, 551] on div "r/ AIAssisted 73 тыс. участников Большой Высокая активность r/AIAssisted — для …" at bounding box center [480, 510] width 234 height 119
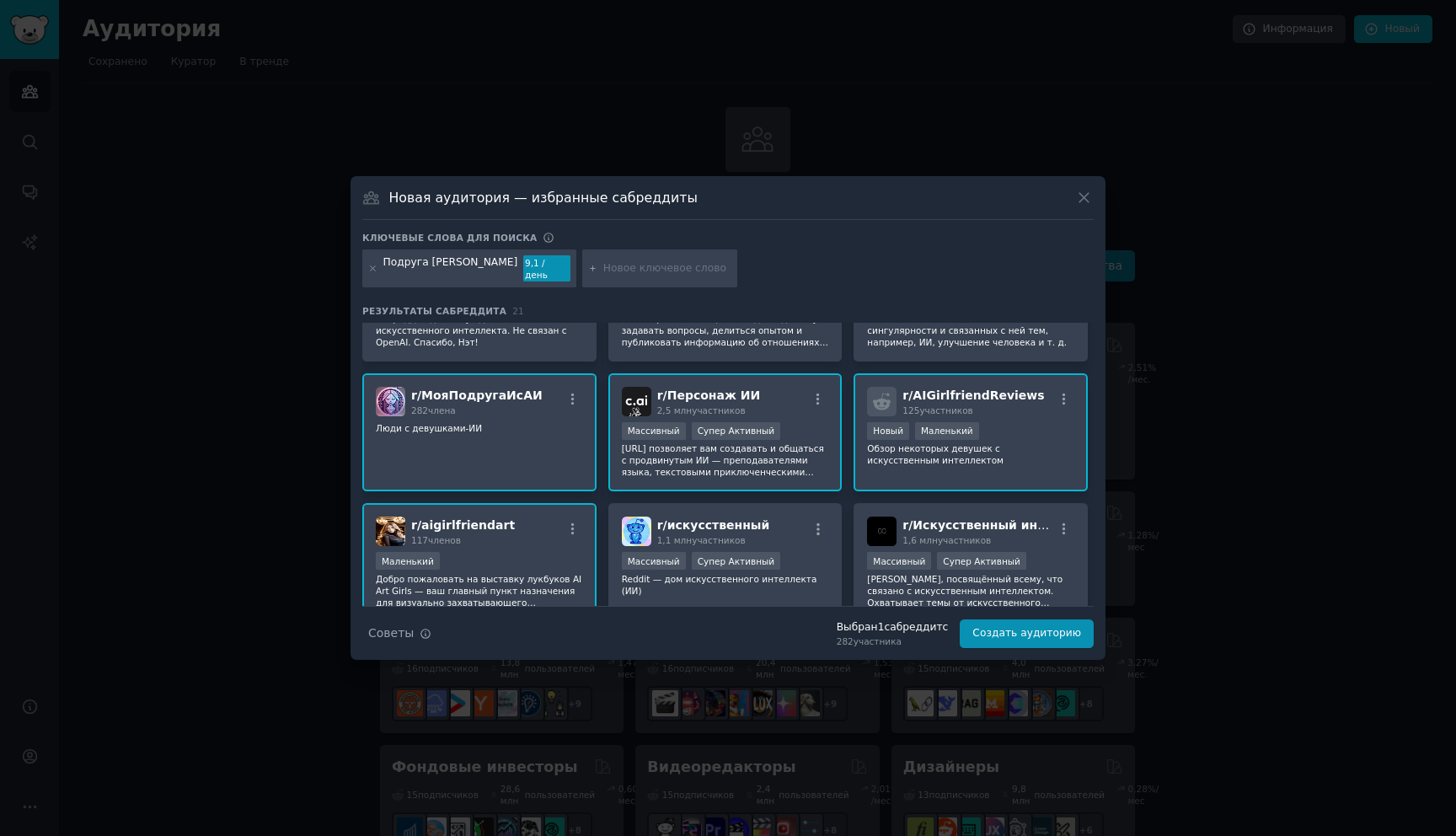
scroll to position [0, 0]
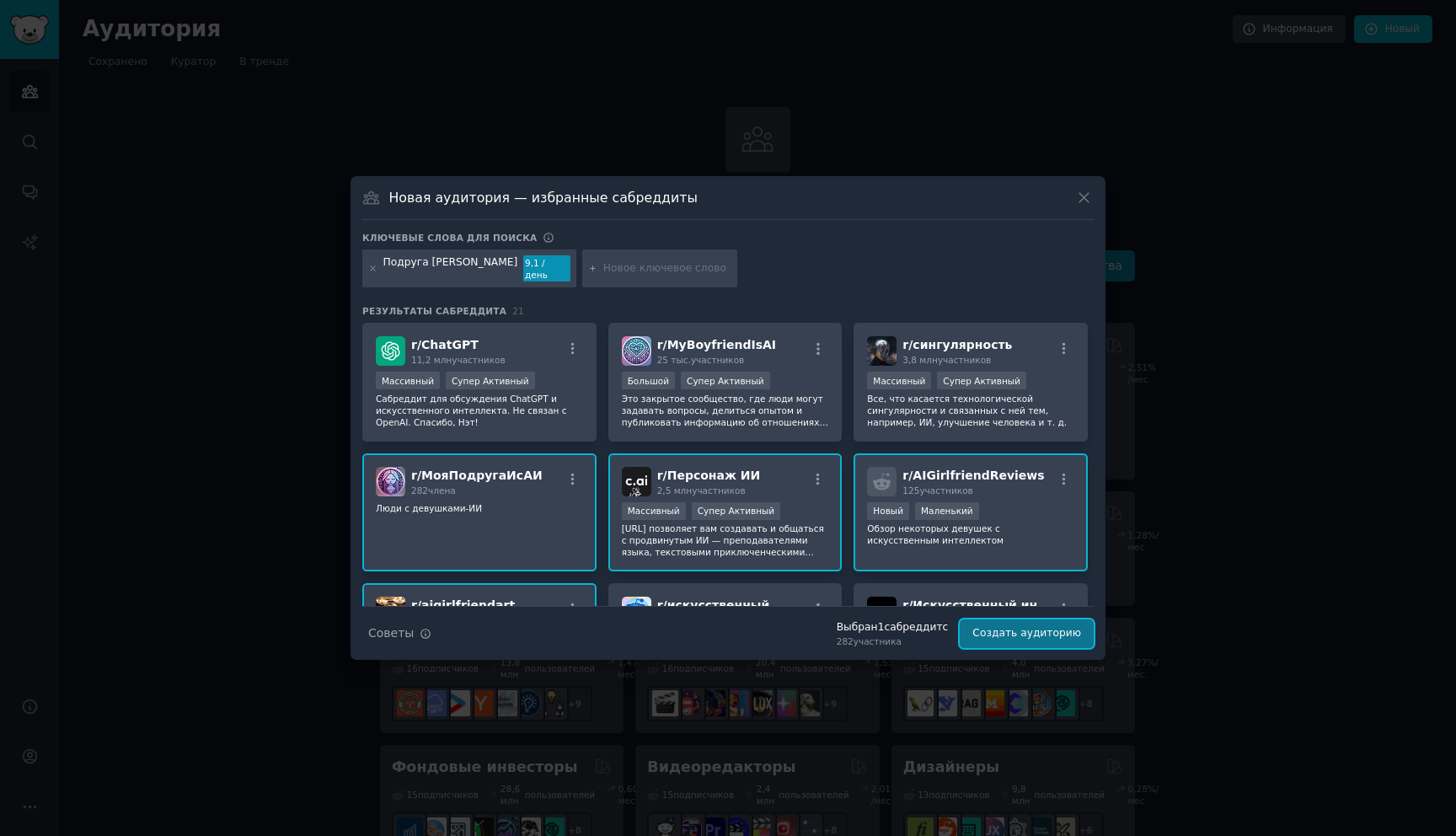
click at [1025, 636] on button "Создать аудиторию" at bounding box center [1026, 633] width 134 height 29
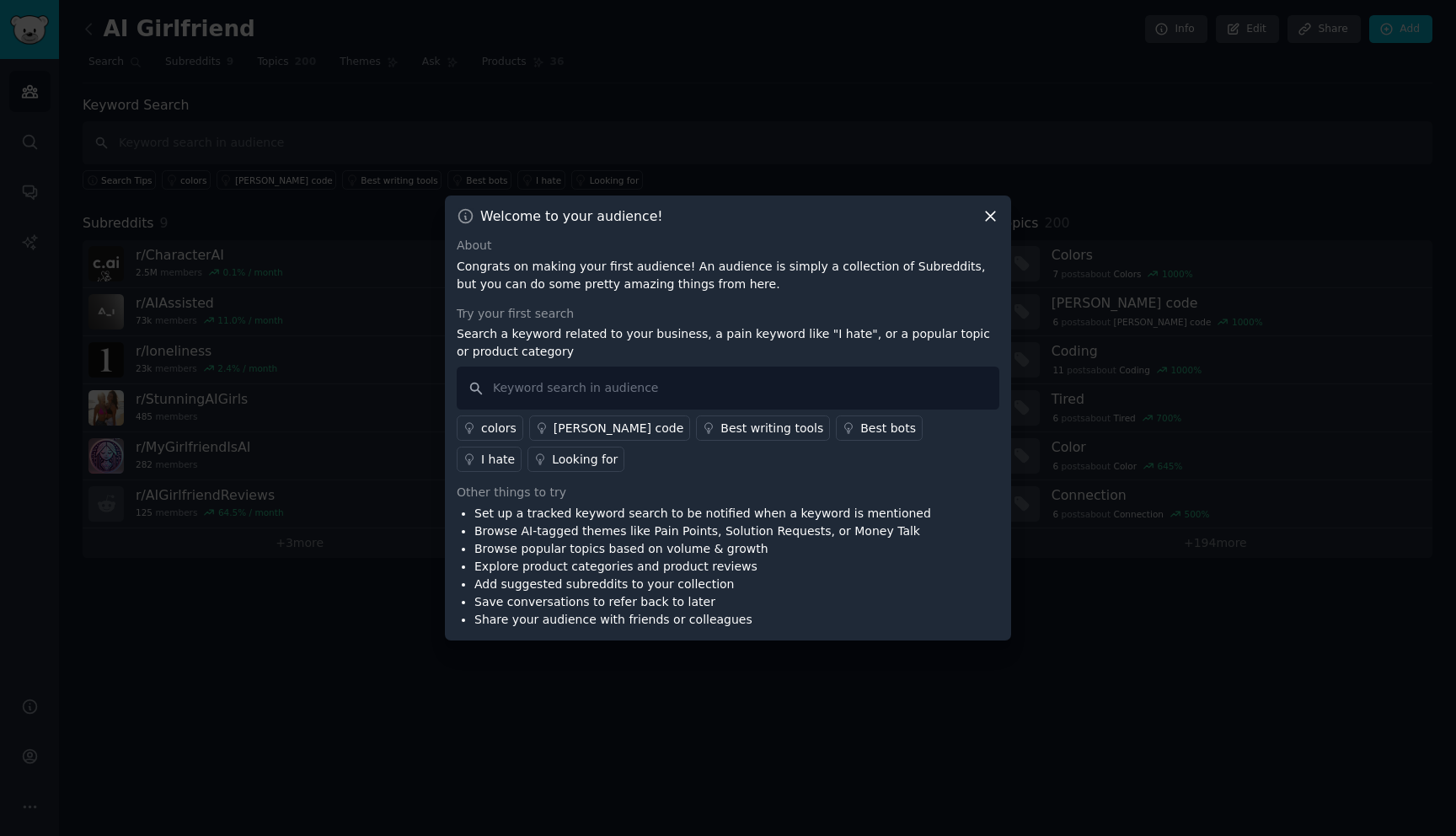
click at [1377, 720] on div at bounding box center [728, 418] width 1456 height 836
